Goal: Communication & Community: Answer question/provide support

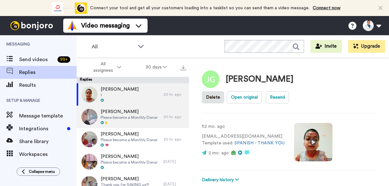
type textarea "x"
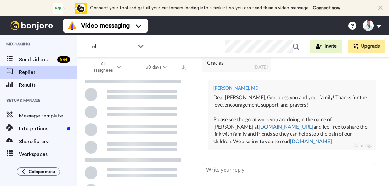
scroll to position [229, 0]
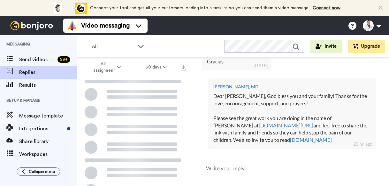
drag, startPoint x: 334, startPoint y: 116, endPoint x: 237, endPoint y: 68, distance: 108.1
click at [237, 92] on div "Dear [PERSON_NAME], God bless you and your family! Thanks for the love, encoura…" at bounding box center [293, 117] width 158 height 51
copy div "[DEMOGRAPHIC_DATA] bless you and your family! Thanks for the love, encouragemen…"
click at [237, 92] on div "Dear [PERSON_NAME], God bless you and your family! Thanks for the love, encoura…" at bounding box center [293, 117] width 158 height 51
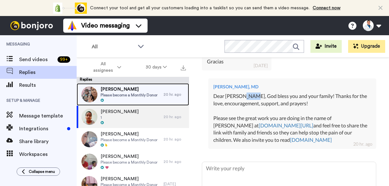
click at [143, 100] on div at bounding box center [129, 100] width 57 height 4
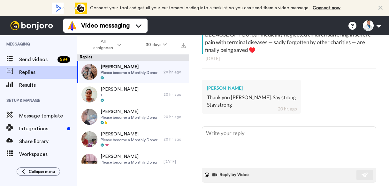
scroll to position [179, 0]
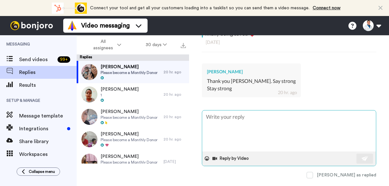
type textarea "x"
type textarea "D"
type textarea "x"
type textarea "De"
type textarea "x"
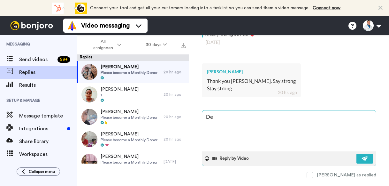
type textarea "Dea"
type textarea "x"
type textarea "Dear"
type textarea "x"
type textarea "Dear"
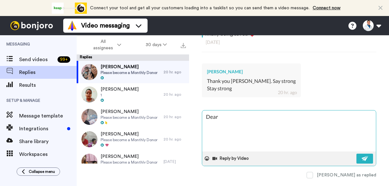
type textarea "x"
type textarea "Dear J"
type textarea "x"
type textarea "Dear [PERSON_NAME]"
type textarea "x"
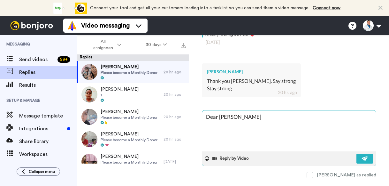
type textarea "Dear [PERSON_NAME]"
type textarea "x"
type textarea "Dear [PERSON_NAME]"
type textarea "x"
type textarea "Dear [PERSON_NAME],"
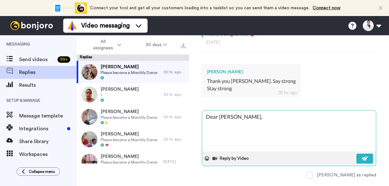
type textarea "x"
type textarea "Dear [PERSON_NAME],"
type textarea "x"
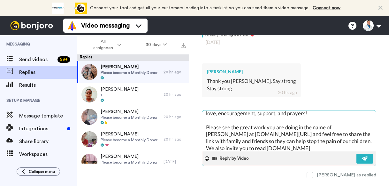
scroll to position [0, 0]
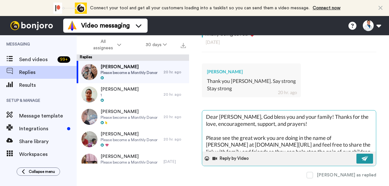
type textarea "Dear [PERSON_NAME], God bless you and your family! Thanks for the love, encoura…"
click at [362, 156] on img at bounding box center [365, 158] width 7 height 5
type textarea "x"
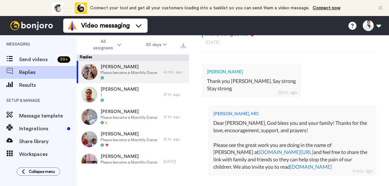
type textarea "x"
